Goal: Task Accomplishment & Management: Manage account settings

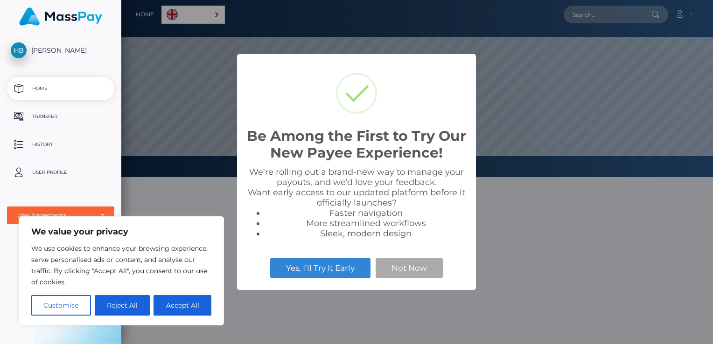
scroll to position [177, 591]
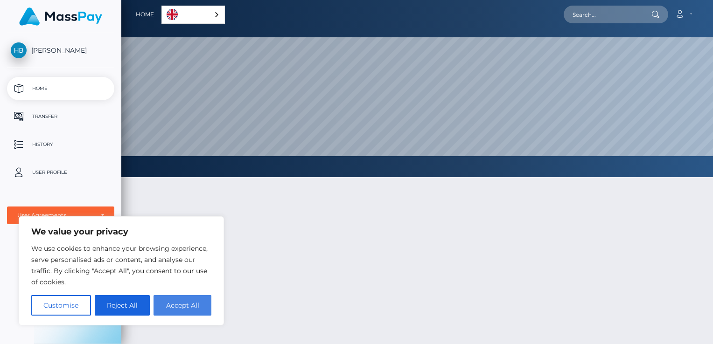
click at [175, 301] on button "Accept All" at bounding box center [182, 305] width 58 height 21
checkbox input "true"
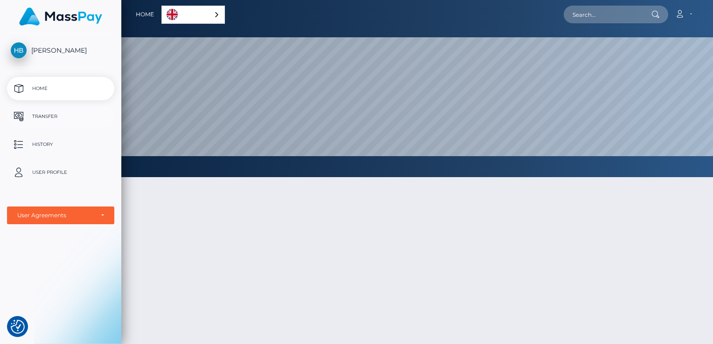
click at [43, 116] on p "Transfer" at bounding box center [61, 117] width 100 height 14
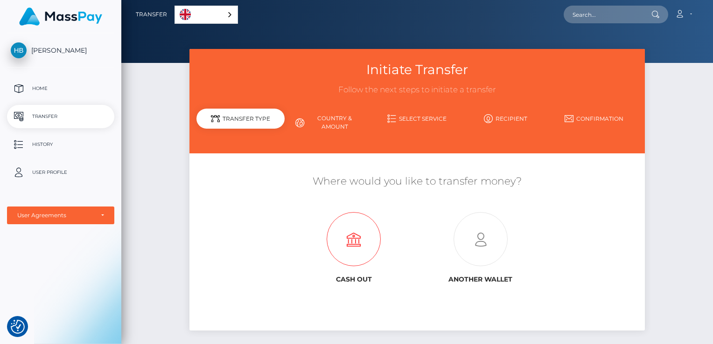
click at [347, 236] on icon at bounding box center [354, 240] width 126 height 54
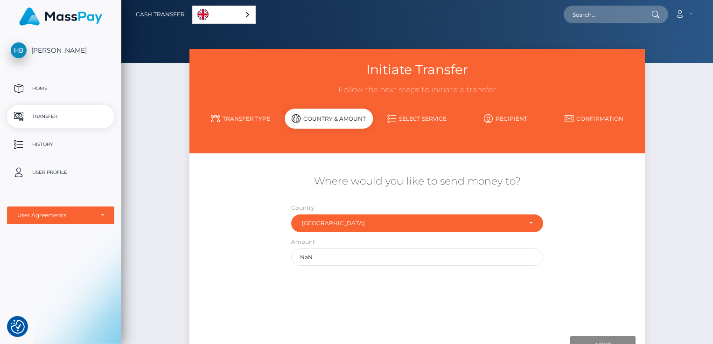
scroll to position [83, 0]
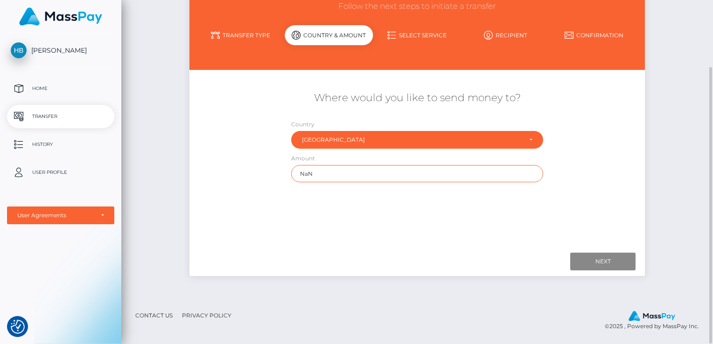
click at [344, 174] on input "NaN" at bounding box center [417, 173] width 252 height 17
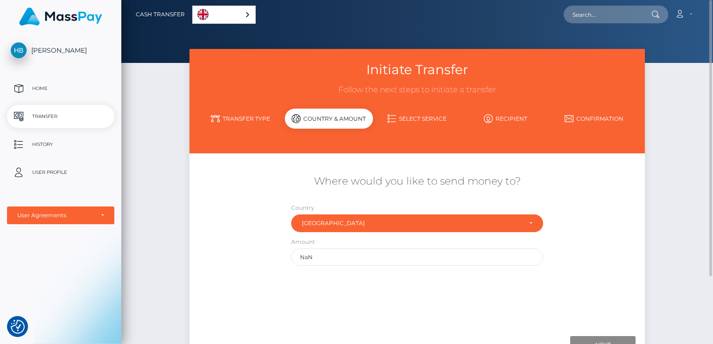
click at [257, 118] on link "Transfer Type" at bounding box center [240, 119] width 88 height 16
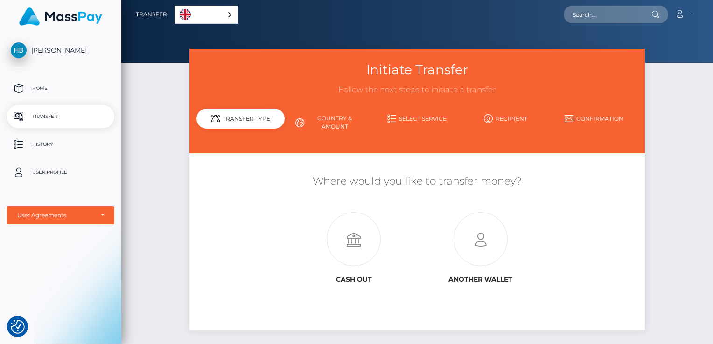
click at [48, 90] on p "Home" at bounding box center [61, 89] width 100 height 14
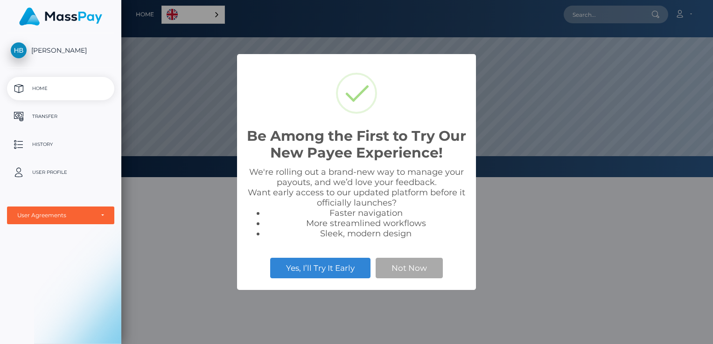
scroll to position [177, 591]
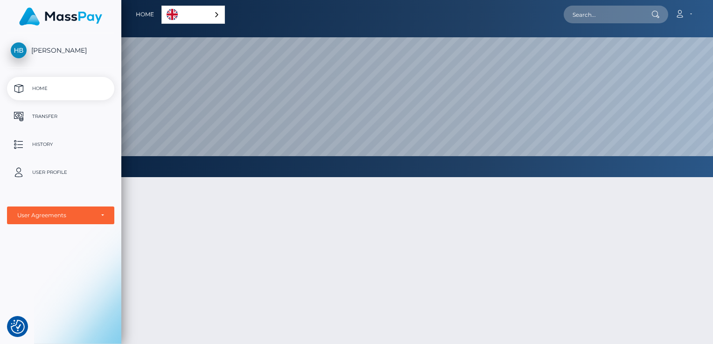
click at [72, 52] on span "[PERSON_NAME]" at bounding box center [60, 50] width 107 height 8
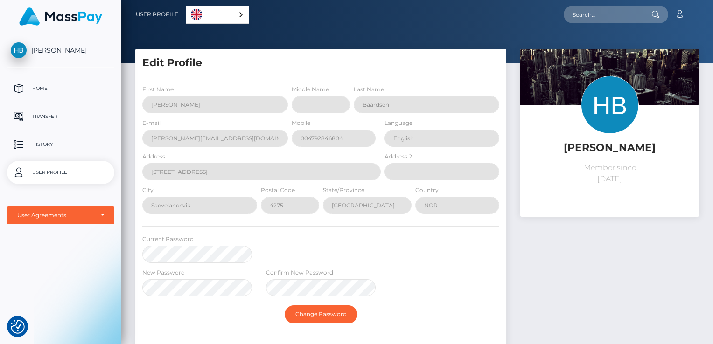
click at [66, 171] on p "User Profile" at bounding box center [61, 173] width 100 height 14
